Goal: Find specific page/section: Find specific page/section

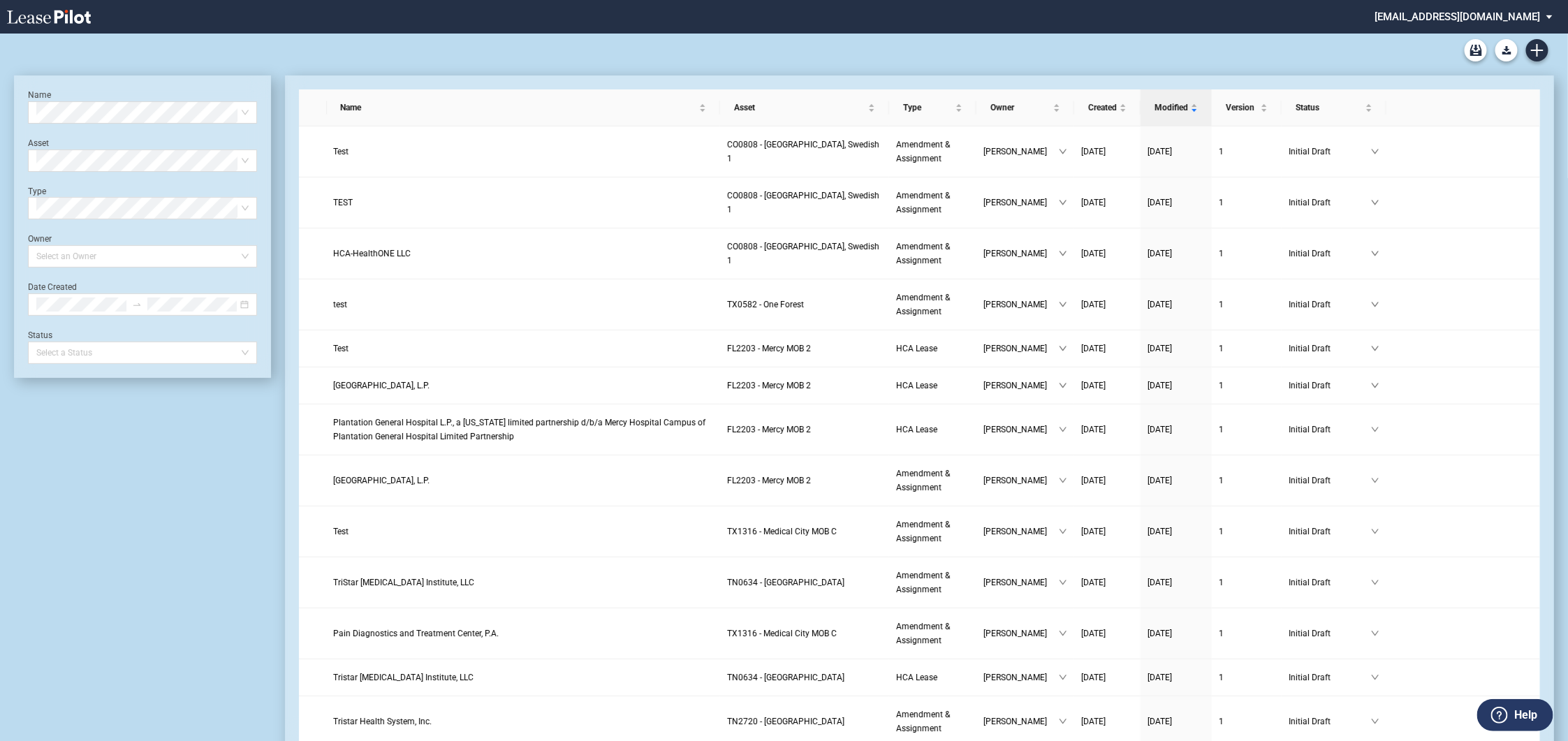
click at [383, 258] on span "HCA-HealthONE LLC" at bounding box center [373, 253] width 78 height 10
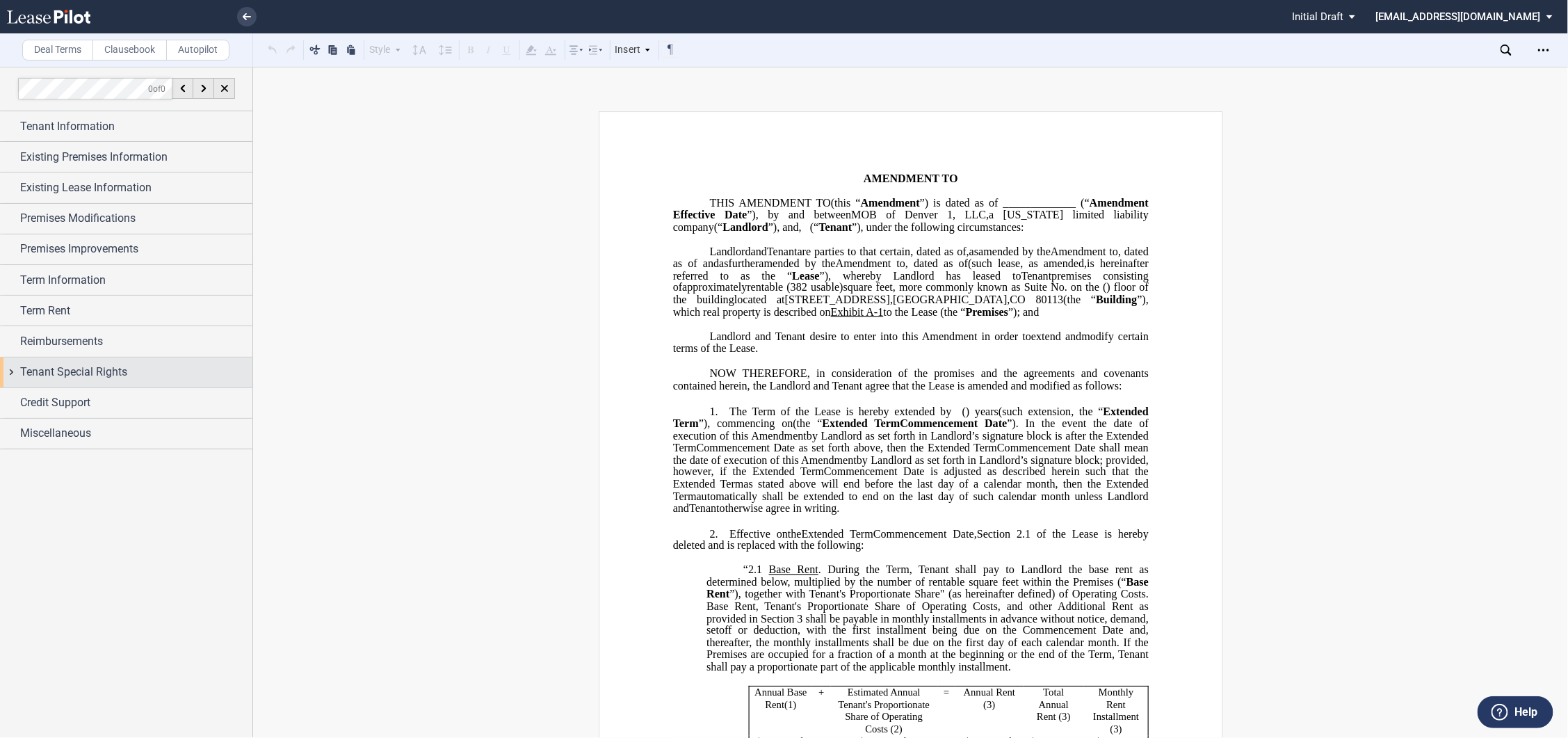
click at [18, 366] on div "Tenant Special Rights" at bounding box center [126, 372] width 253 height 30
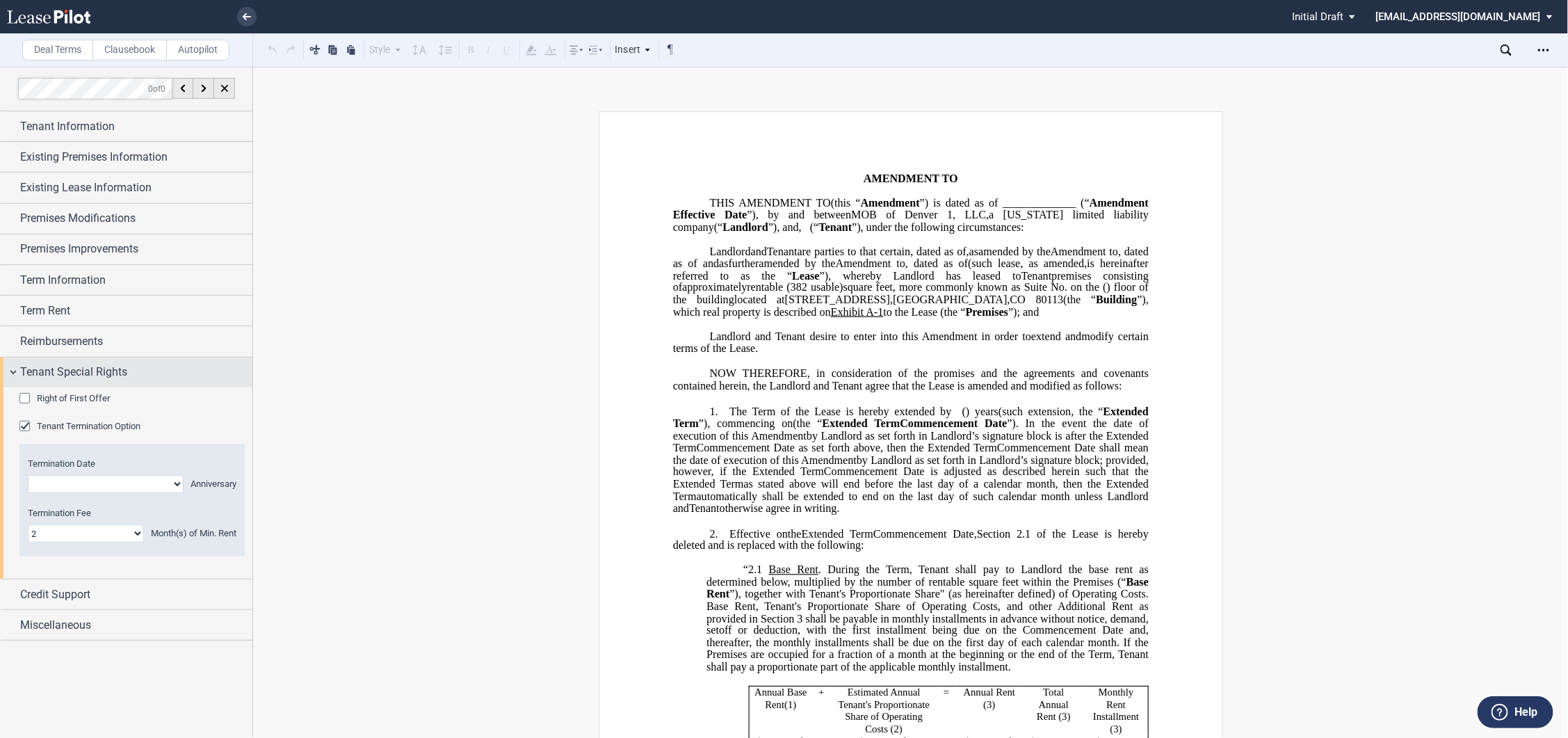
click at [18, 366] on div "Tenant Special Rights" at bounding box center [126, 372] width 253 height 30
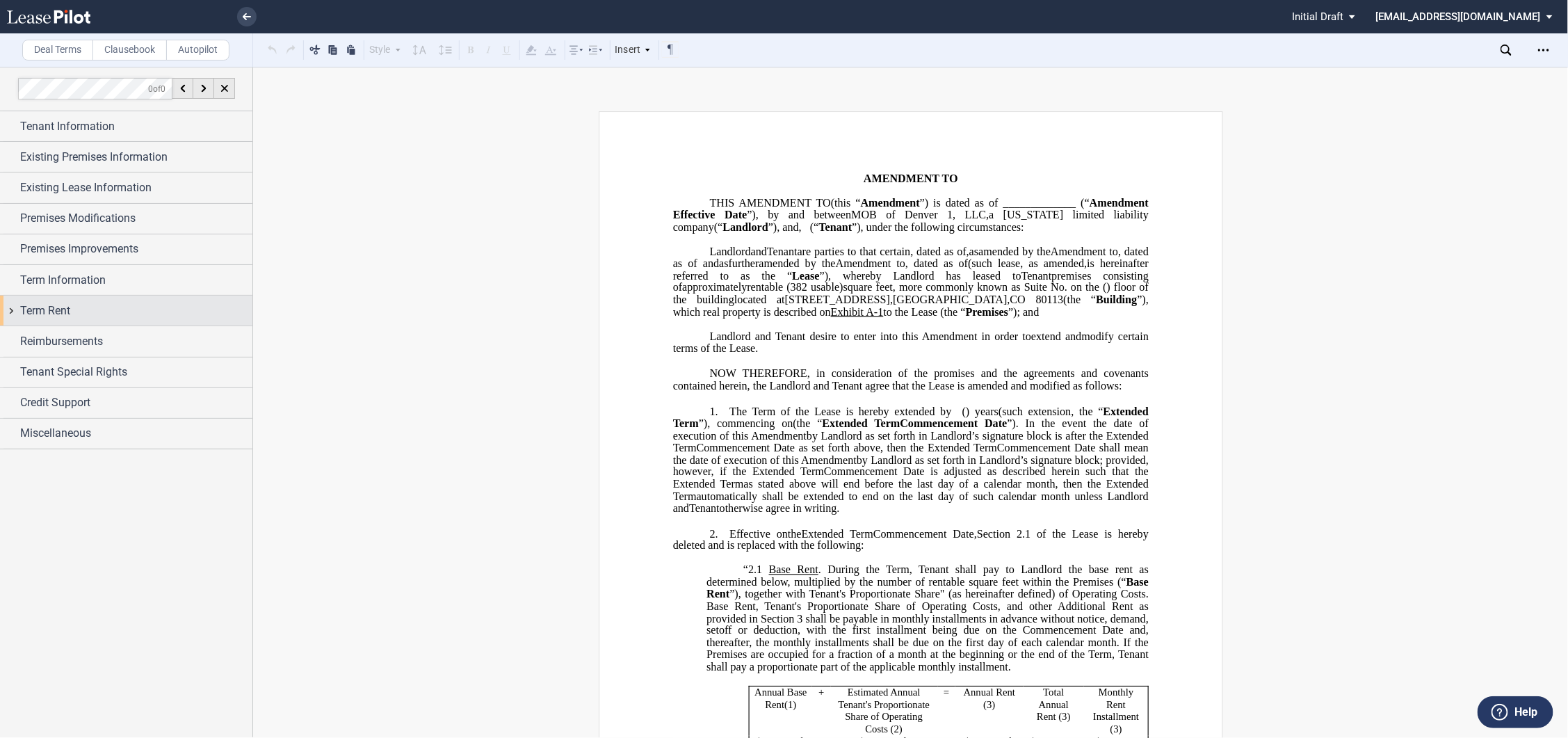
click at [11, 310] on div "Term Rent" at bounding box center [126, 310] width 253 height 30
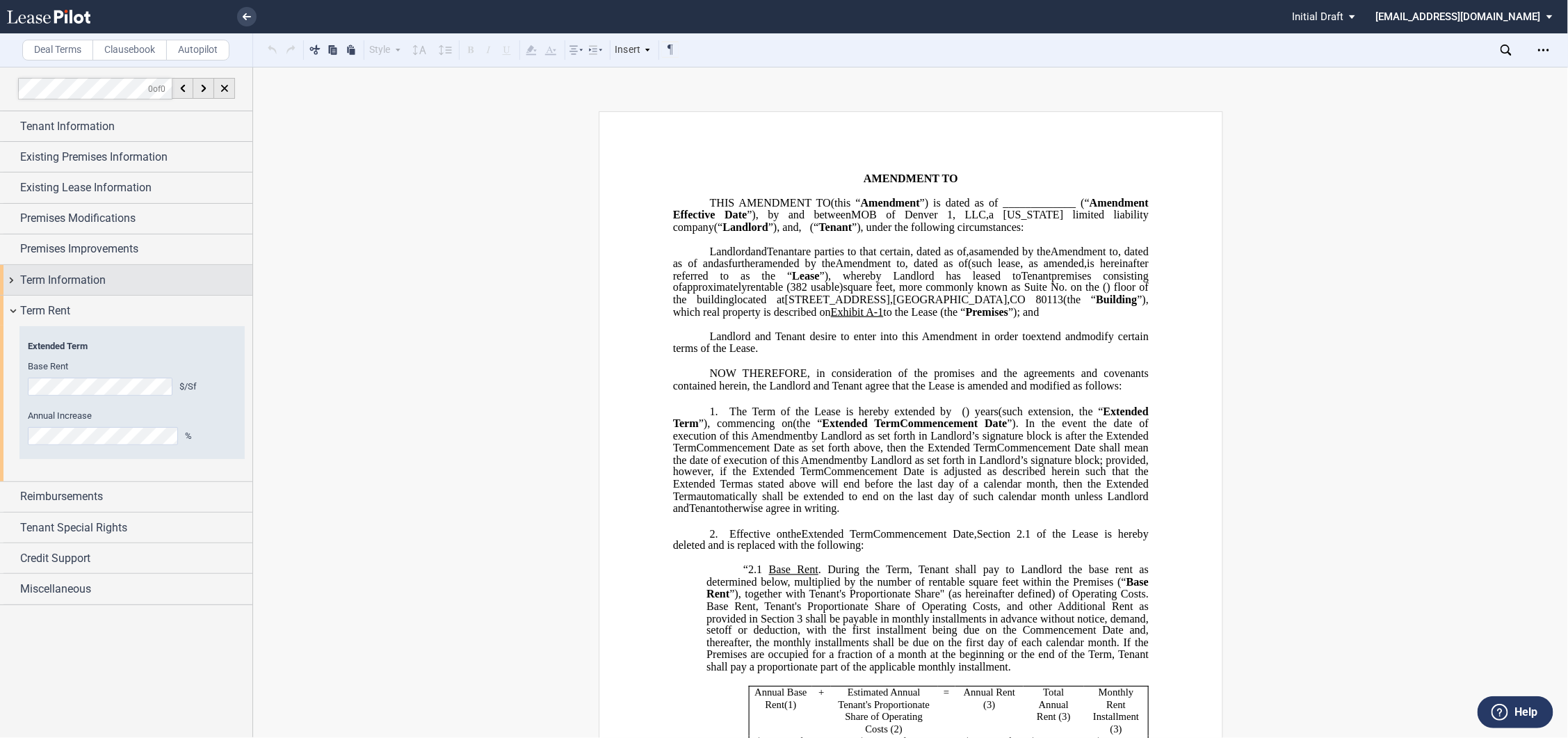
click at [15, 274] on div "Term Information" at bounding box center [126, 280] width 253 height 30
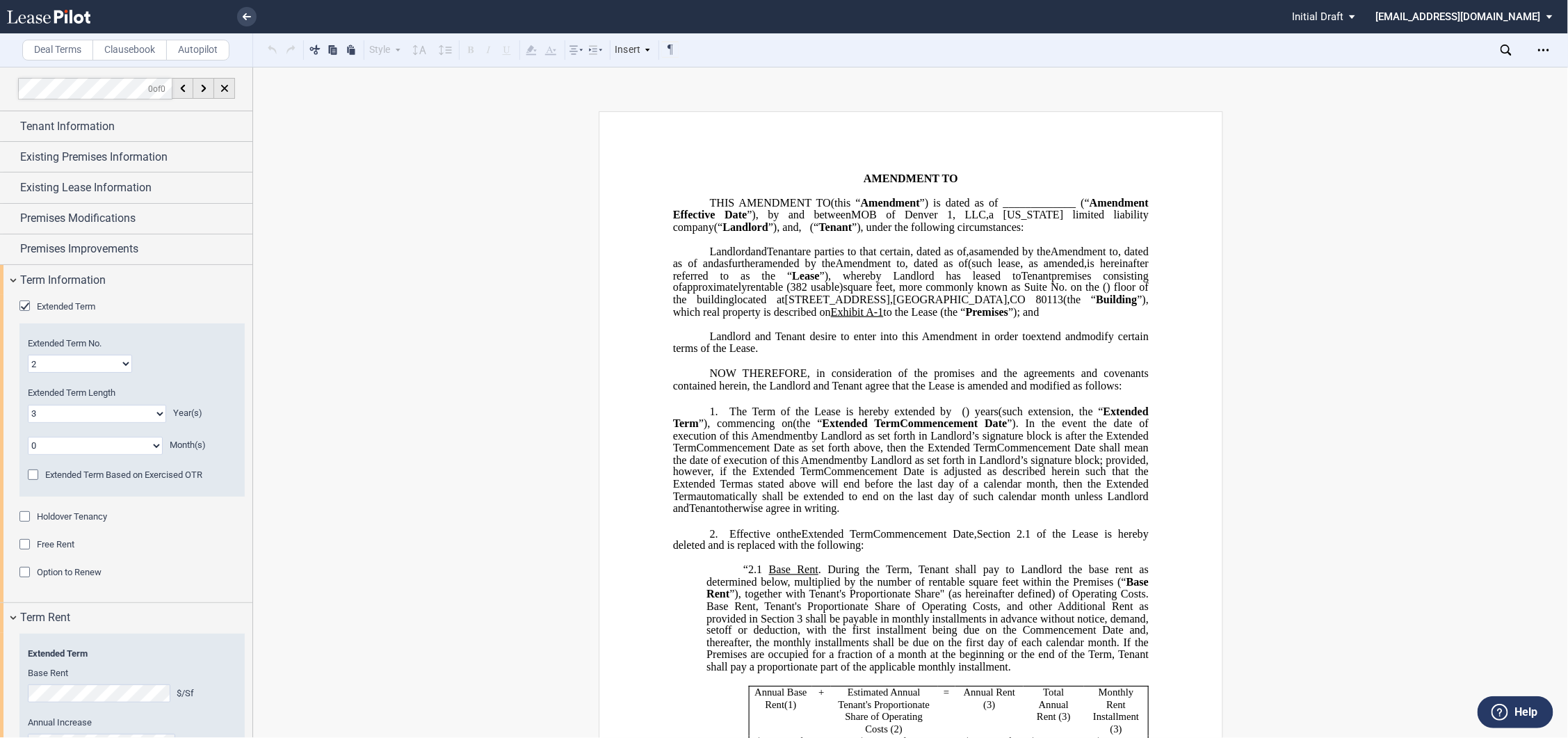
click at [51, 516] on span "Holdover Tenancy" at bounding box center [71, 517] width 70 height 11
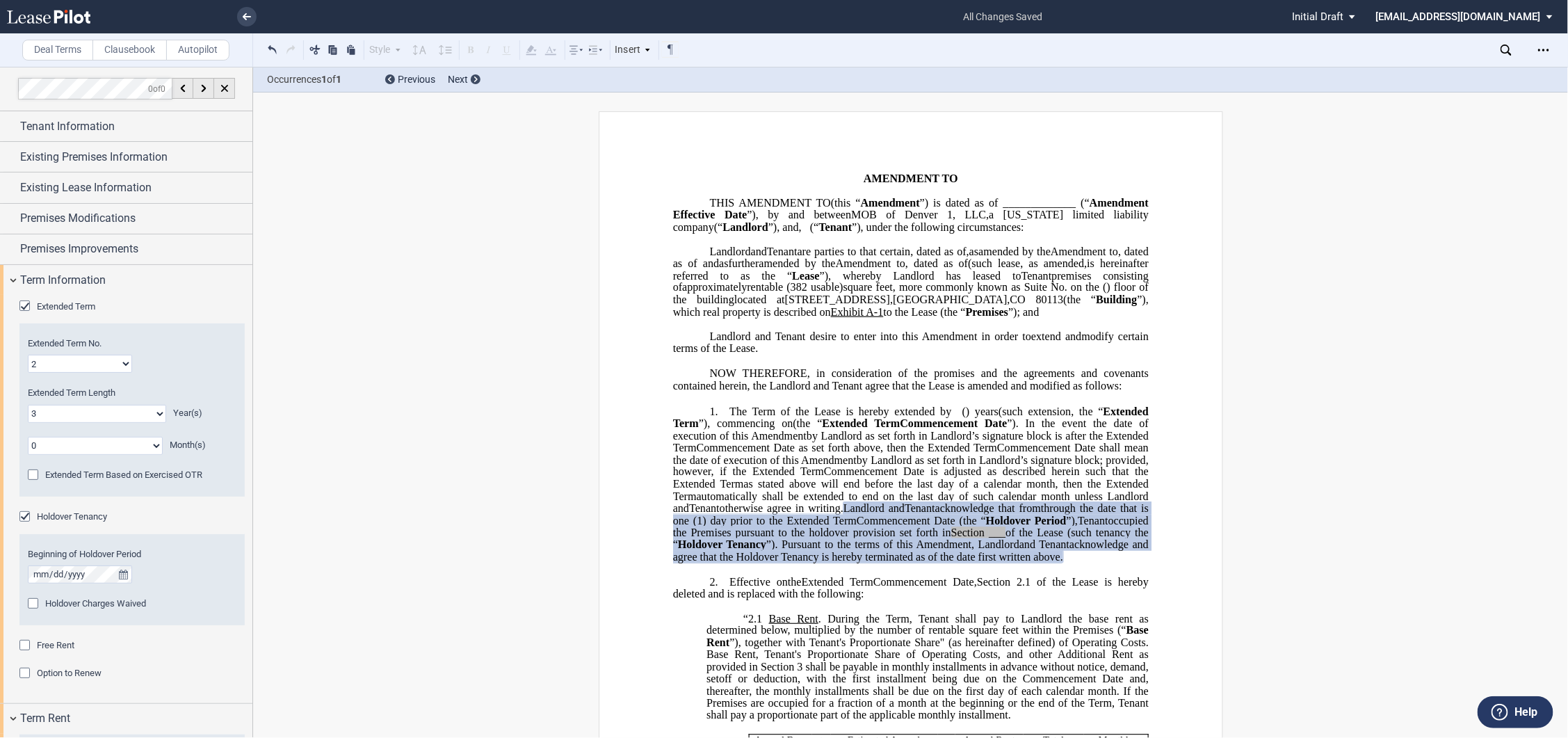
click at [51, 515] on span "Holdover Tenancy" at bounding box center [71, 517] width 70 height 11
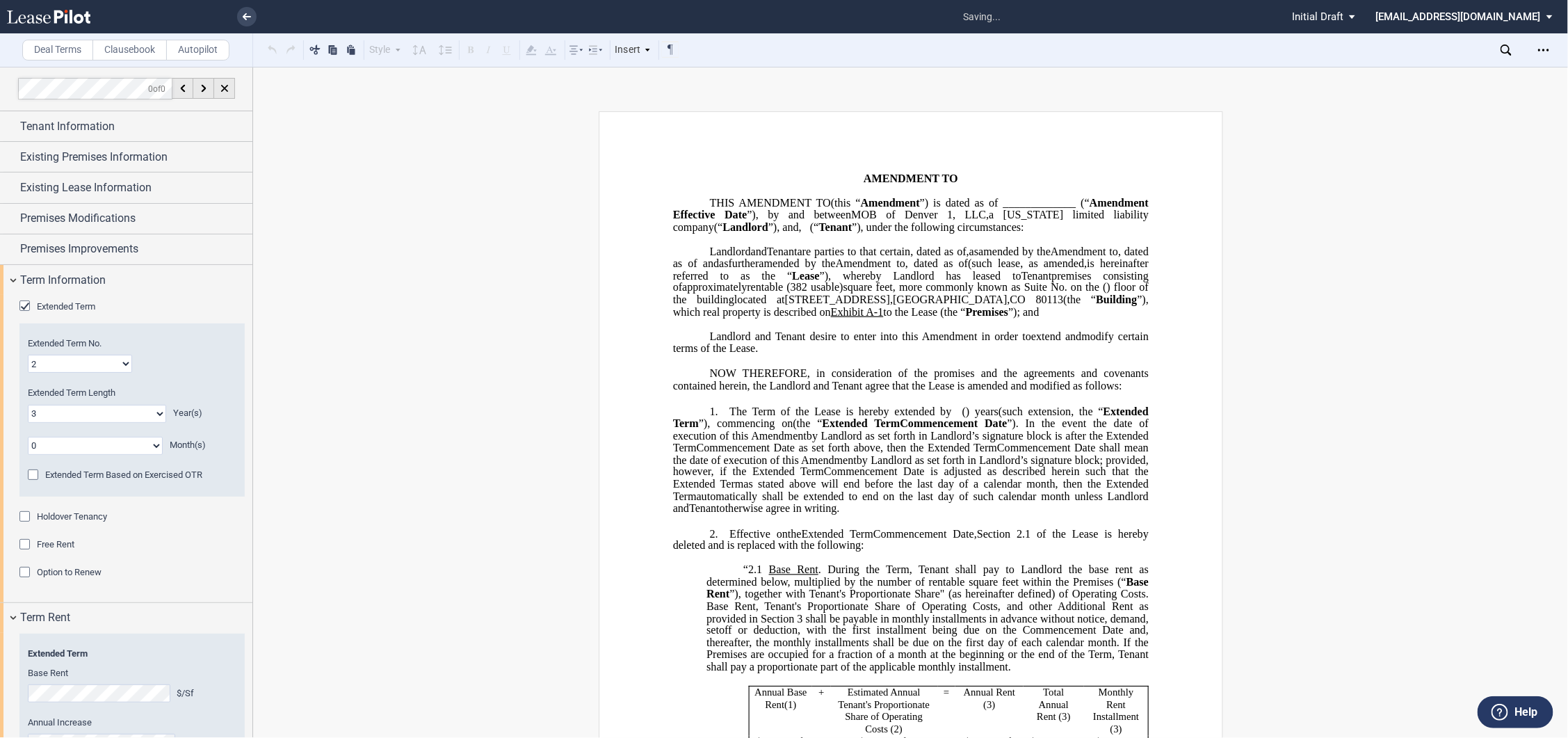
click at [137, 51] on label "Clausebook" at bounding box center [129, 50] width 74 height 21
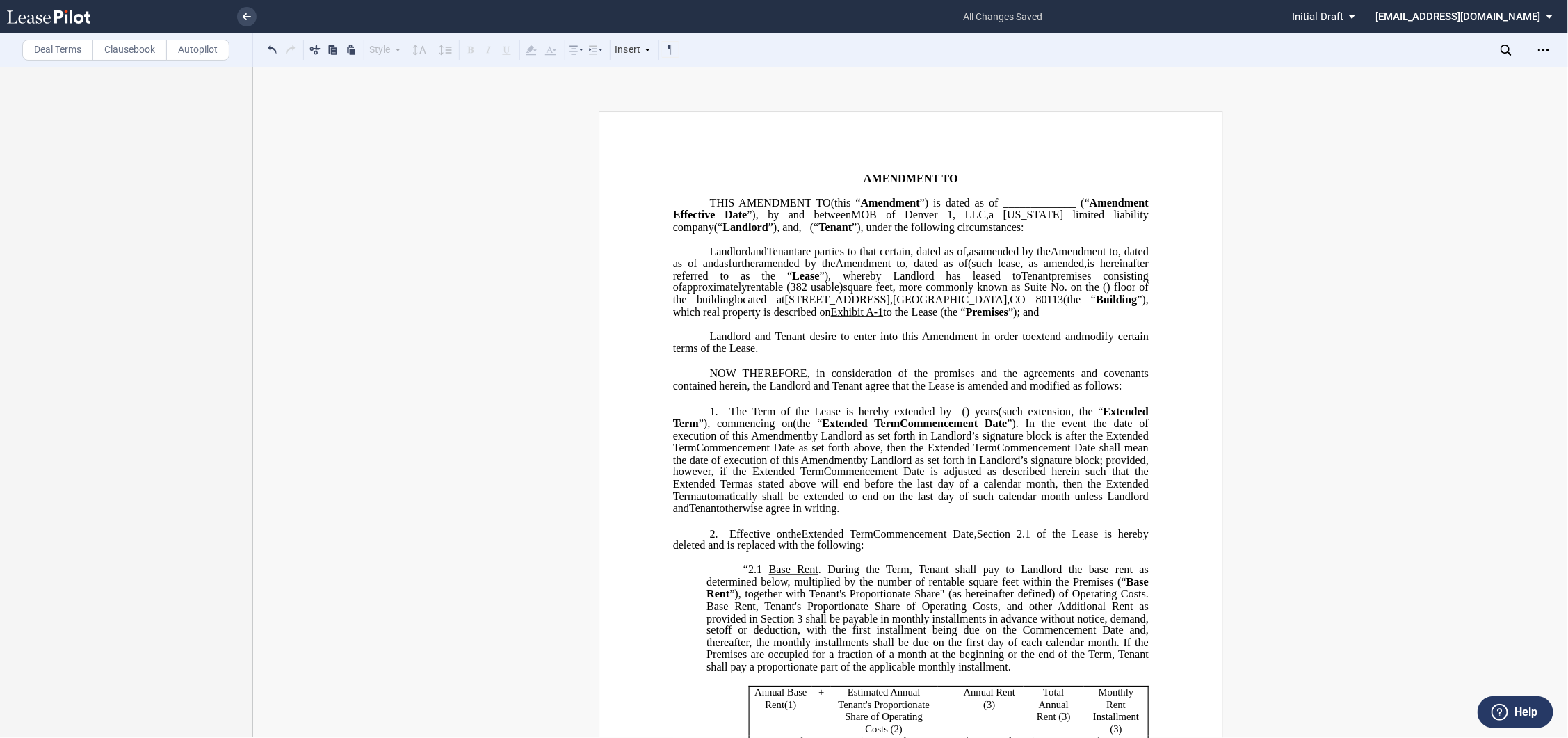
drag, startPoint x: 508, startPoint y: 290, endPoint x: 789, endPoint y: 98, distance: 340.3
